Goal: Find contact information: Find contact information

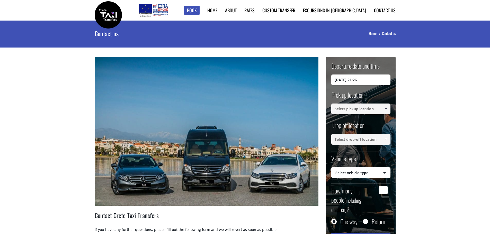
scroll to position [26, 0]
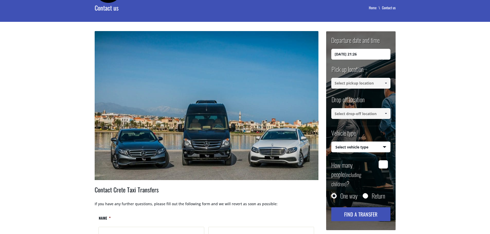
click at [381, 85] on input at bounding box center [360, 83] width 59 height 11
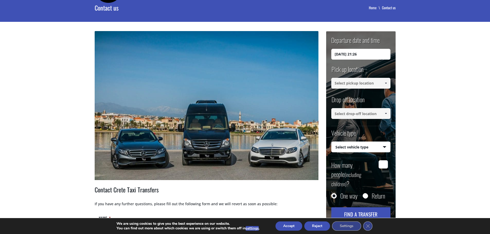
click at [386, 83] on span at bounding box center [386, 83] width 4 height 4
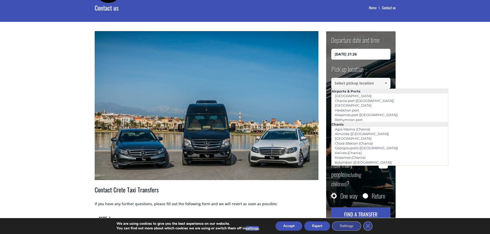
click at [286, 227] on button "Accept" at bounding box center [288, 226] width 27 height 9
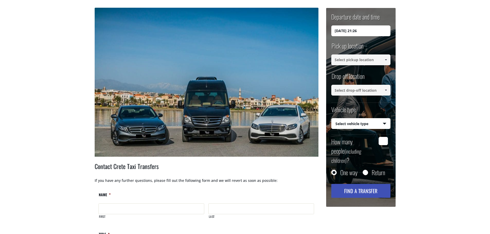
scroll to position [1, 0]
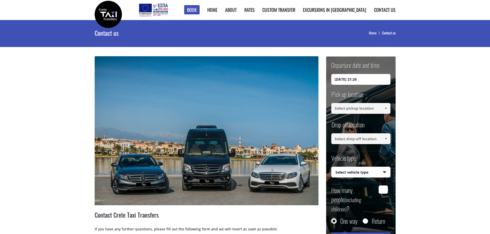
click at [386, 108] on span at bounding box center [386, 108] width 4 height 4
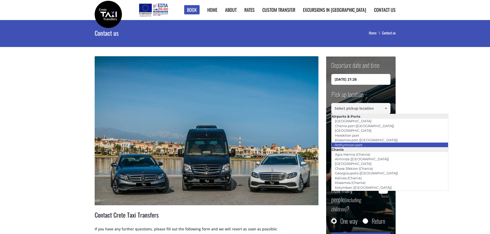
click at [367, 146] on li "Rethymnon port" at bounding box center [389, 145] width 117 height 5
type input "Rethymnon port"
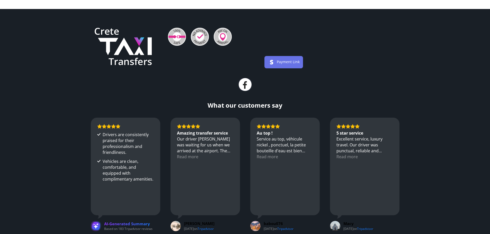
scroll to position [643, 0]
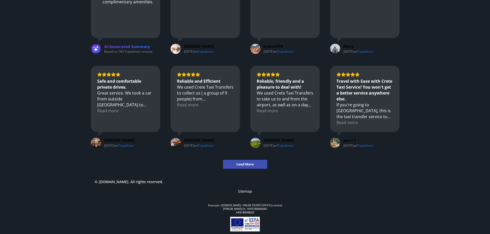
drag, startPoint x: 445, startPoint y: 193, endPoint x: 447, endPoint y: 191, distance: 3.5
click at [446, 192] on footer "Payment Link What our customers say Drivers are consistently praised for their …" at bounding box center [245, 33] width 490 height 403
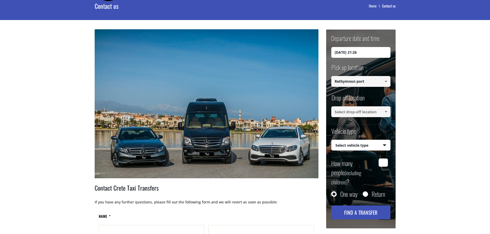
scroll to position [0, 0]
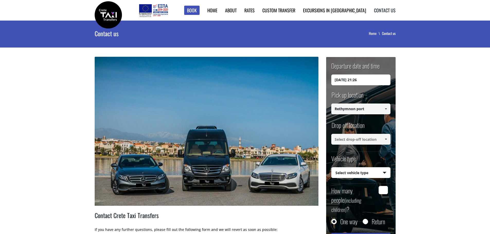
click at [386, 12] on link "Contact us" at bounding box center [385, 10] width 22 height 7
click at [383, 10] on link "Contact us" at bounding box center [385, 10] width 22 height 7
